Goal: Navigation & Orientation: Go to known website

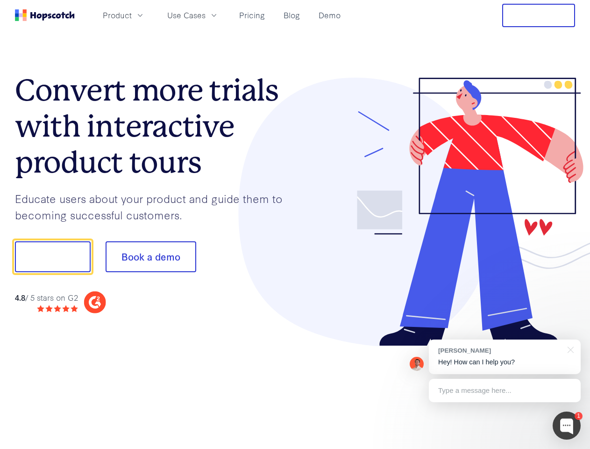
click at [295, 224] on div at bounding box center [435, 212] width 280 height 269
click at [132, 15] on span "Product" at bounding box center [117, 15] width 29 height 12
click at [206, 15] on span "Use Cases" at bounding box center [186, 15] width 38 height 12
click at [539, 15] on button "Free Trial" at bounding box center [538, 15] width 73 height 23
click at [52, 257] on button "Show me!" at bounding box center [53, 256] width 76 height 31
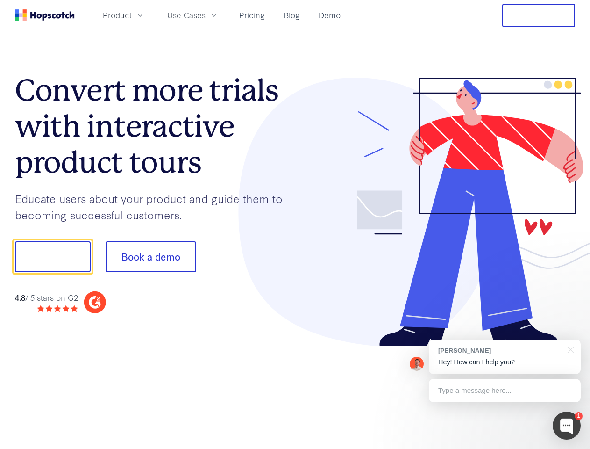
click at [151, 257] on button "Book a demo" at bounding box center [151, 256] width 91 height 31
click at [567, 425] on div at bounding box center [567, 425] width 28 height 28
click at [505, 357] on div "[PERSON_NAME] Hey! How can I help you?" at bounding box center [505, 356] width 152 height 35
click at [569, 349] on div at bounding box center [493, 256] width 175 height 312
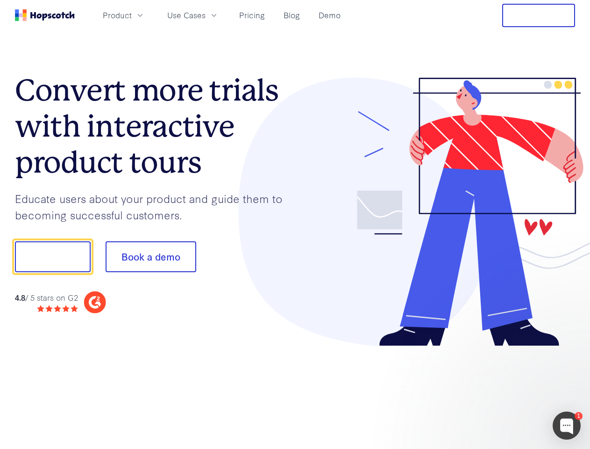
click at [505, 390] on div at bounding box center [493, 318] width 175 height 186
